Goal: Task Accomplishment & Management: Use online tool/utility

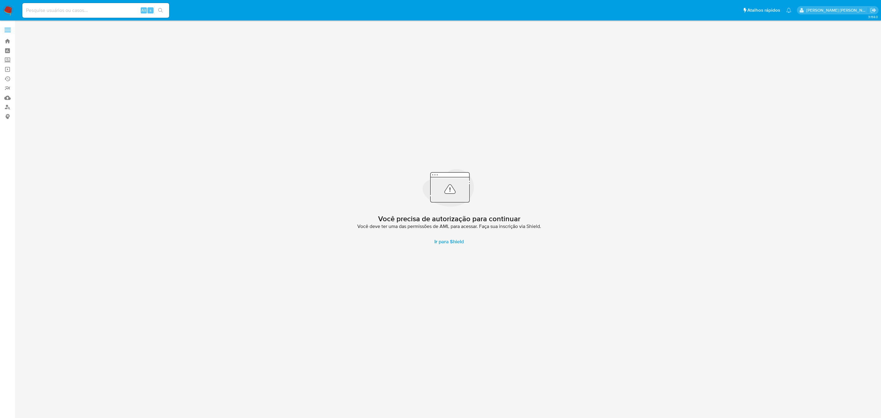
click at [8, 30] on span at bounding box center [8, 30] width 6 height 1
click at [0, 0] on input "checkbox" at bounding box center [0, 0] width 0 height 0
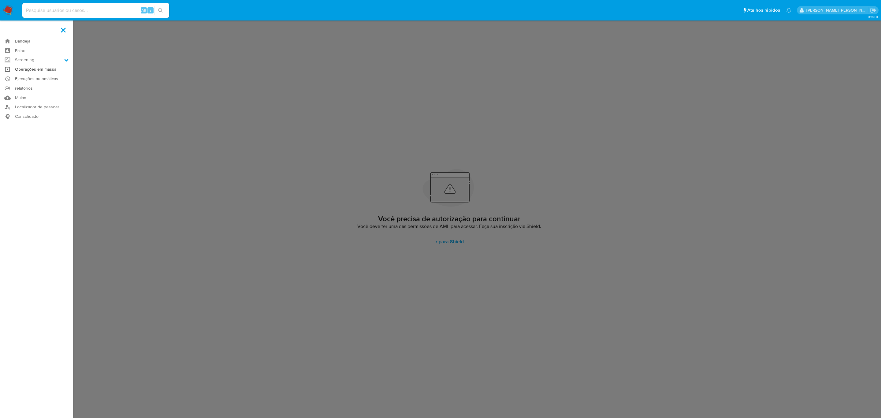
click at [43, 69] on link "Operações em massa" at bounding box center [36, 69] width 73 height 9
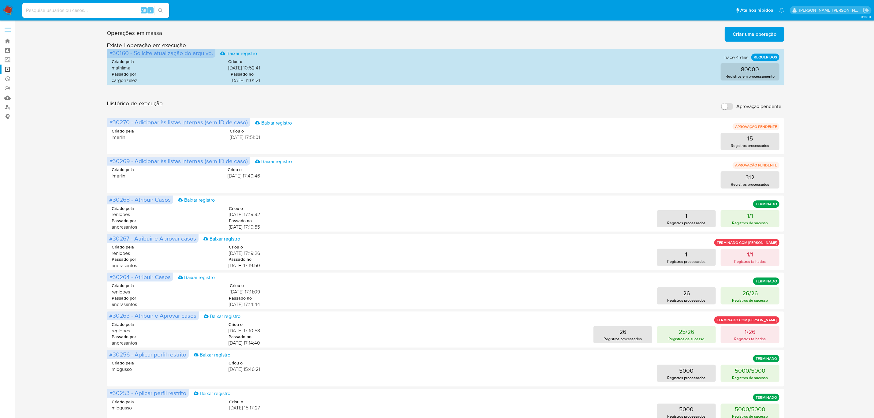
click at [755, 40] on span "Criar uma operação" at bounding box center [755, 34] width 44 height 13
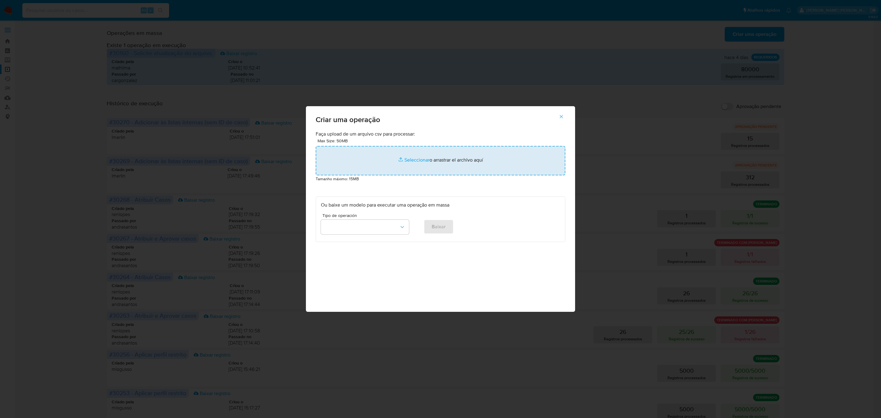
click at [413, 161] on input "file" at bounding box center [441, 160] width 250 height 29
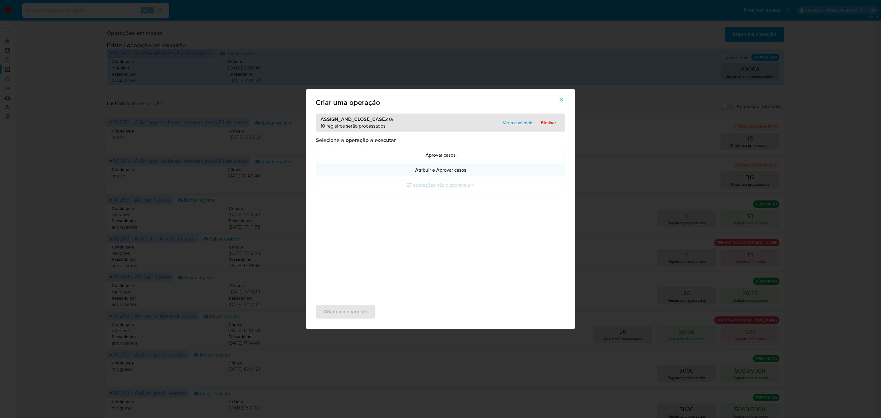
drag, startPoint x: 413, startPoint y: 161, endPoint x: 432, endPoint y: 171, distance: 21.8
click at [432, 171] on p "Atribuir e Aprovar casos" at bounding box center [440, 169] width 239 height 7
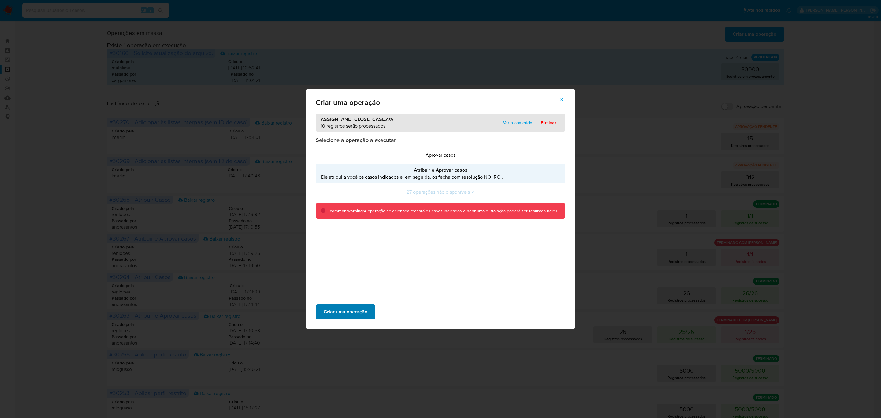
click at [355, 313] on span "Criar uma operação" at bounding box center [346, 311] width 44 height 13
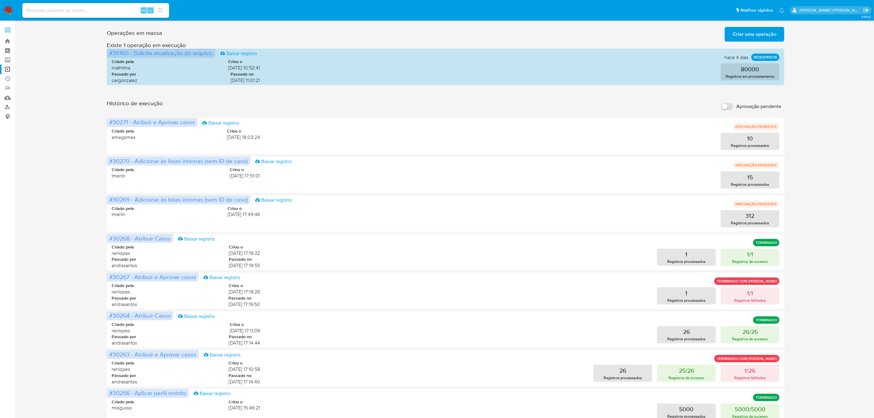
click at [776, 35] on span "Criar uma operação" at bounding box center [755, 34] width 44 height 13
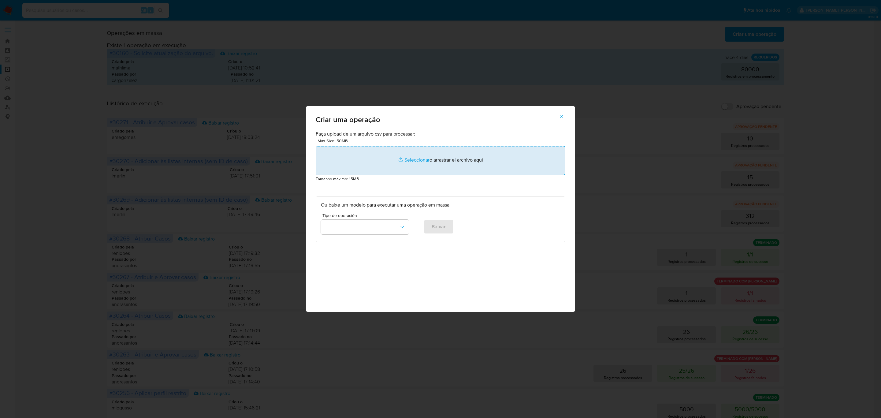
click at [421, 159] on input "file" at bounding box center [441, 160] width 250 height 29
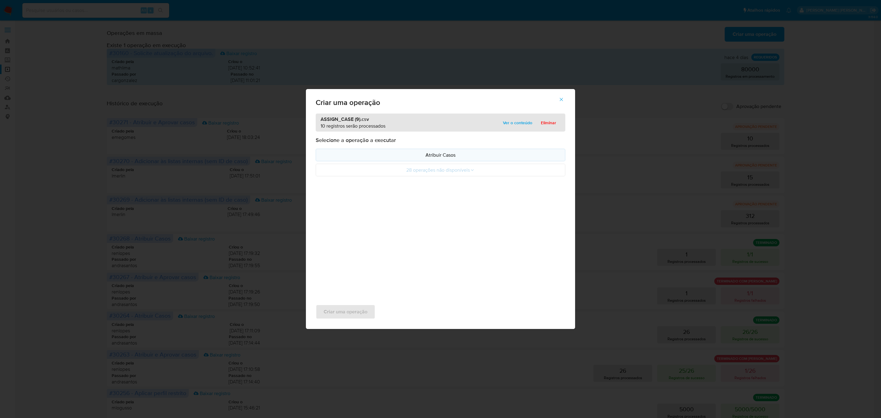
click at [424, 154] on p "Atribuir Casos" at bounding box center [440, 155] width 239 height 7
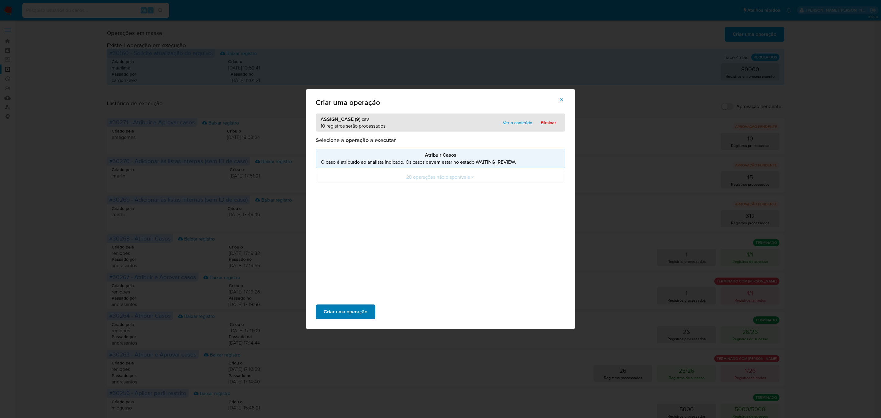
click at [342, 311] on span "Criar uma operação" at bounding box center [346, 311] width 44 height 13
